Goal: Information Seeking & Learning: Learn about a topic

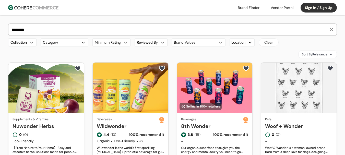
click at [96, 25] on input "********" at bounding box center [169, 30] width 318 height 12
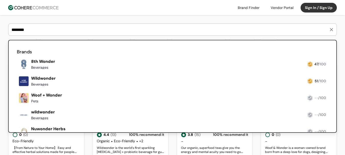
paste input "search"
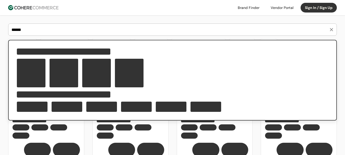
type input "******"
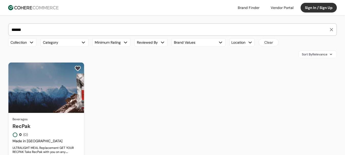
click at [49, 122] on link "RecPak" at bounding box center [46, 126] width 67 height 8
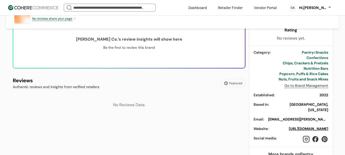
scroll to position [255, 0]
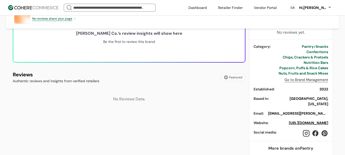
click at [300, 121] on link "https://darioussnackco.com/?fbclid=IwY2xjawMMY1hleHRuA2FlbQIxMABicmlkETFQZ2RicG…" at bounding box center [308, 123] width 39 height 5
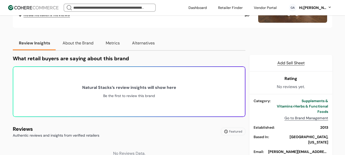
scroll to position [255, 0]
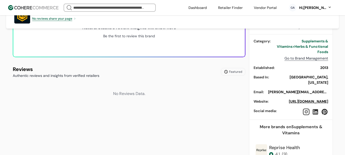
click at [296, 99] on link "[URL][DOMAIN_NAME]" at bounding box center [308, 101] width 39 height 5
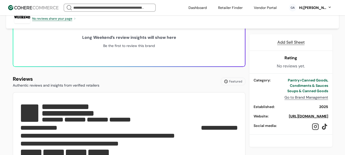
scroll to position [149, 0]
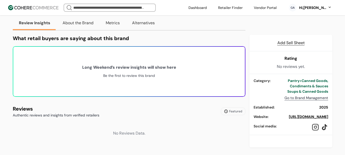
click at [310, 116] on link "https://eatlongweekend.com/" at bounding box center [308, 116] width 39 height 5
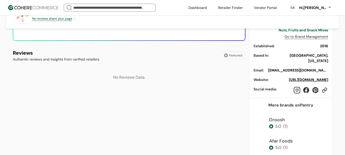
scroll to position [274, 0]
click at [300, 77] on link "https://www.lotuspops.com/" at bounding box center [308, 79] width 39 height 5
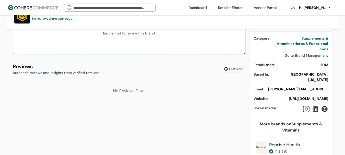
scroll to position [281, 0]
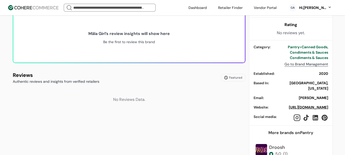
scroll to position [225, 0]
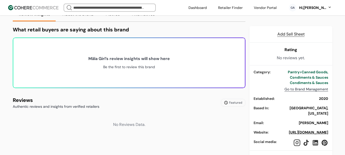
click at [296, 131] on link "https://malagirl.com/?fbclid=PAZXh0bgNhZW0CMTEAAaePWqXlFgp9uCyacht-NRCuTp9Uj2Kx…" at bounding box center [308, 132] width 39 height 5
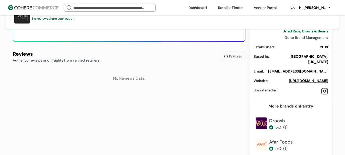
scroll to position [270, 0]
click at [296, 79] on link "[URL][DOMAIN_NAME]" at bounding box center [308, 81] width 39 height 5
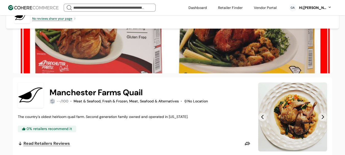
scroll to position [349, 0]
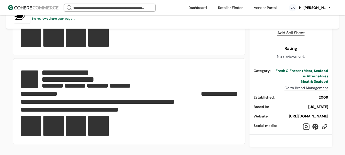
click at [297, 116] on link "https://manchesterfarms.com/" at bounding box center [308, 116] width 39 height 5
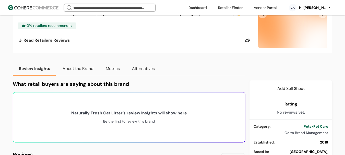
scroll to position [102, 0]
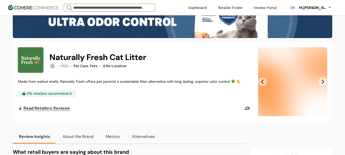
click at [322, 86] on button "Next Slide" at bounding box center [323, 81] width 9 height 9
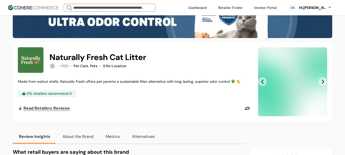
click at [321, 85] on button "Next Slide" at bounding box center [323, 81] width 9 height 9
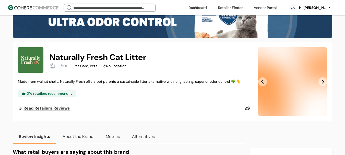
click at [321, 85] on button "Next Slide" at bounding box center [323, 81] width 9 height 9
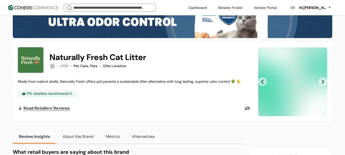
click at [321, 85] on button "Next Slide" at bounding box center [323, 81] width 9 height 9
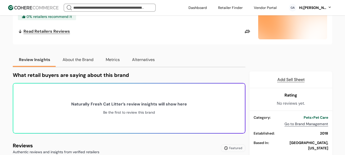
scroll to position [255, 0]
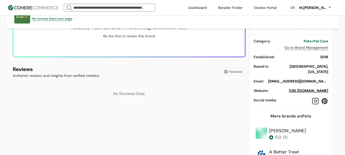
click at [301, 89] on link "https://www.naturallyfreshlitter.com/" at bounding box center [308, 90] width 39 height 5
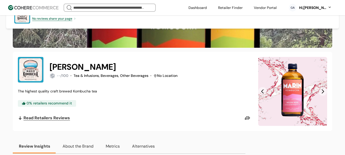
scroll to position [96, 0]
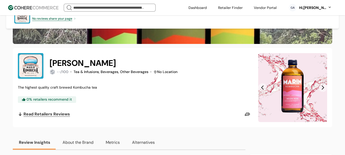
click at [323, 92] on button "Next Slide" at bounding box center [323, 87] width 9 height 9
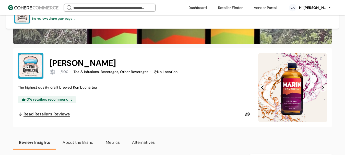
click at [322, 92] on button "Next Slide" at bounding box center [323, 87] width 9 height 9
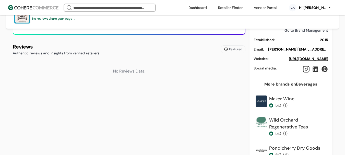
scroll to position [275, 0]
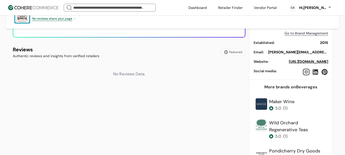
click at [302, 64] on link "https://www.marinkombucha.com/" at bounding box center [308, 61] width 39 height 5
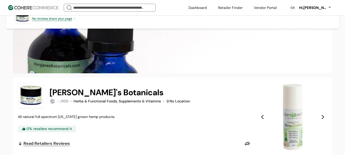
scroll to position [153, 0]
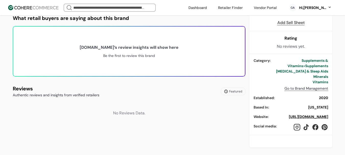
scroll to position [360, 0]
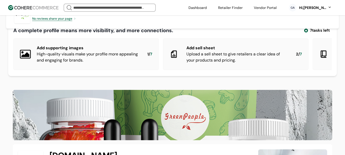
scroll to position [369, 0]
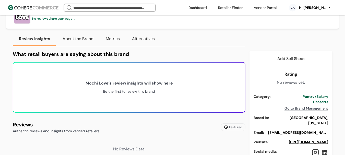
scroll to position [255, 0]
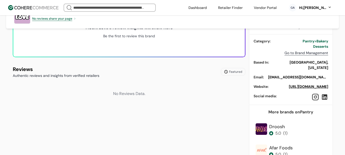
click at [306, 86] on link "https://www.mochilove.co/" at bounding box center [308, 86] width 39 height 5
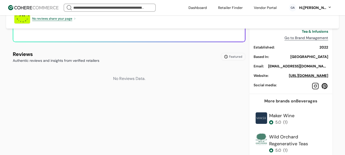
scroll to position [281, 0]
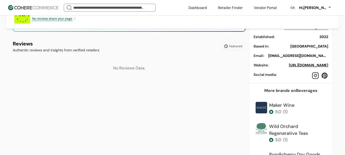
click at [303, 67] on link "https://motivmatcha.com/" at bounding box center [308, 65] width 39 height 5
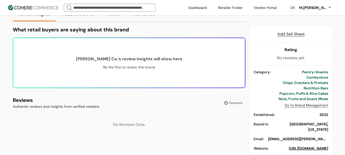
scroll to position [260, 0]
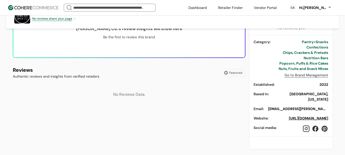
click at [292, 116] on link "[URL][DOMAIN_NAME]" at bounding box center [308, 118] width 39 height 5
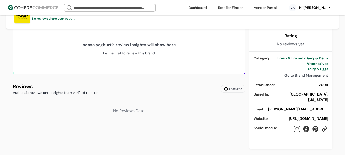
scroll to position [239, 0]
click at [304, 116] on link "https://noosayoghurt.com/" at bounding box center [308, 118] width 39 height 5
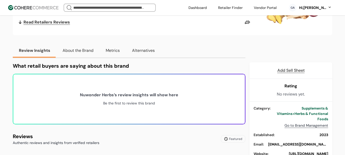
scroll to position [224, 0]
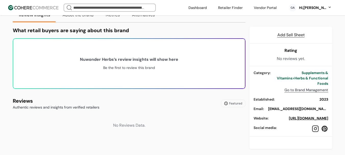
click at [294, 117] on link "https://www.nuwonder.com/_page/" at bounding box center [308, 118] width 39 height 5
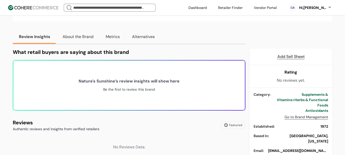
scroll to position [168, 0]
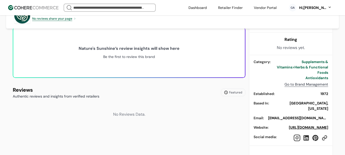
click at [289, 125] on link "https://www.naturessunshine.com/" at bounding box center [308, 127] width 39 height 5
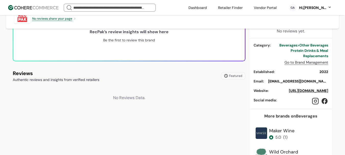
scroll to position [281, 0]
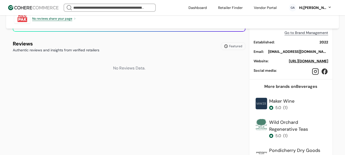
click at [303, 63] on link "[URL][DOMAIN_NAME]" at bounding box center [308, 61] width 39 height 5
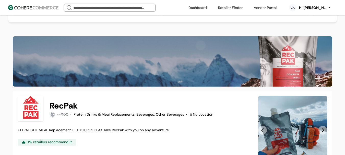
scroll to position [51, 0]
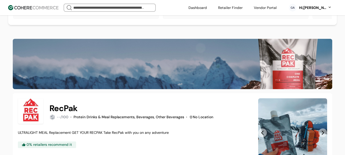
click at [307, 6] on div "Hi, [PERSON_NAME]" at bounding box center [313, 7] width 28 height 5
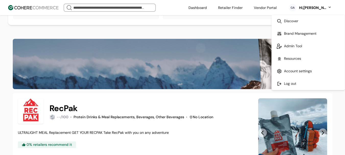
click at [299, 20] on link at bounding box center [308, 21] width 73 height 13
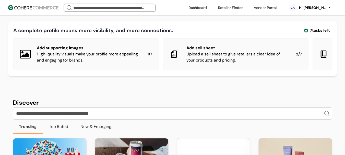
click at [87, 116] on input "search" at bounding box center [169, 114] width 309 height 12
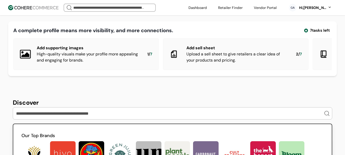
click at [174, 115] on input "search" at bounding box center [169, 114] width 309 height 12
paste input "*****"
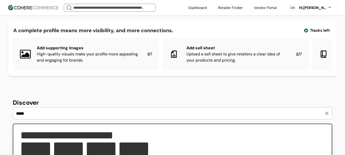
type input "*****"
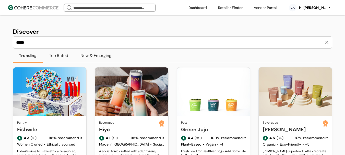
scroll to position [77, 0]
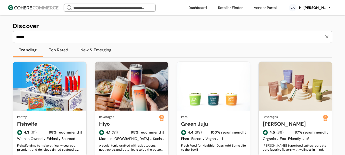
click at [49, 41] on input "*****" at bounding box center [169, 37] width 309 height 12
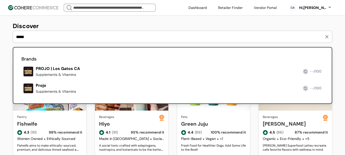
click at [21, 95] on link at bounding box center [21, 95] width 0 height 0
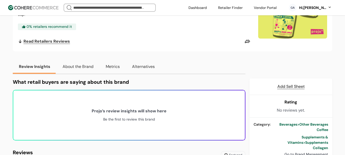
scroll to position [230, 0]
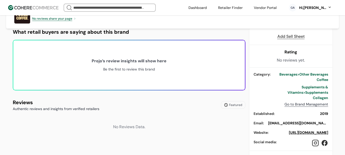
click at [305, 131] on link "https://idrinkprojo.com/" at bounding box center [308, 132] width 39 height 5
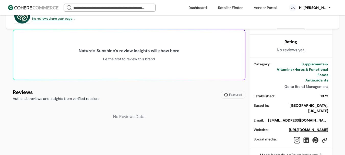
scroll to position [239, 0]
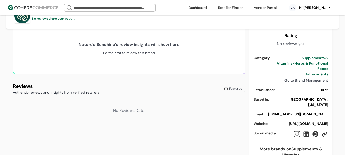
click at [305, 121] on link "https://www.naturessunshine.com/" at bounding box center [308, 123] width 39 height 5
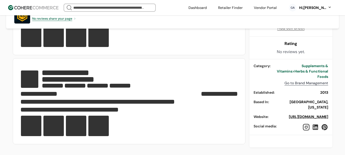
scroll to position [224, 0]
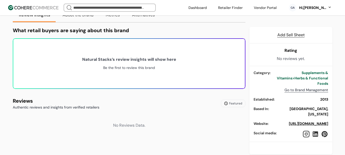
click at [303, 121] on link "[URL][DOMAIN_NAME]" at bounding box center [308, 123] width 39 height 5
